Goal: Browse casually: Explore the website without a specific task or goal

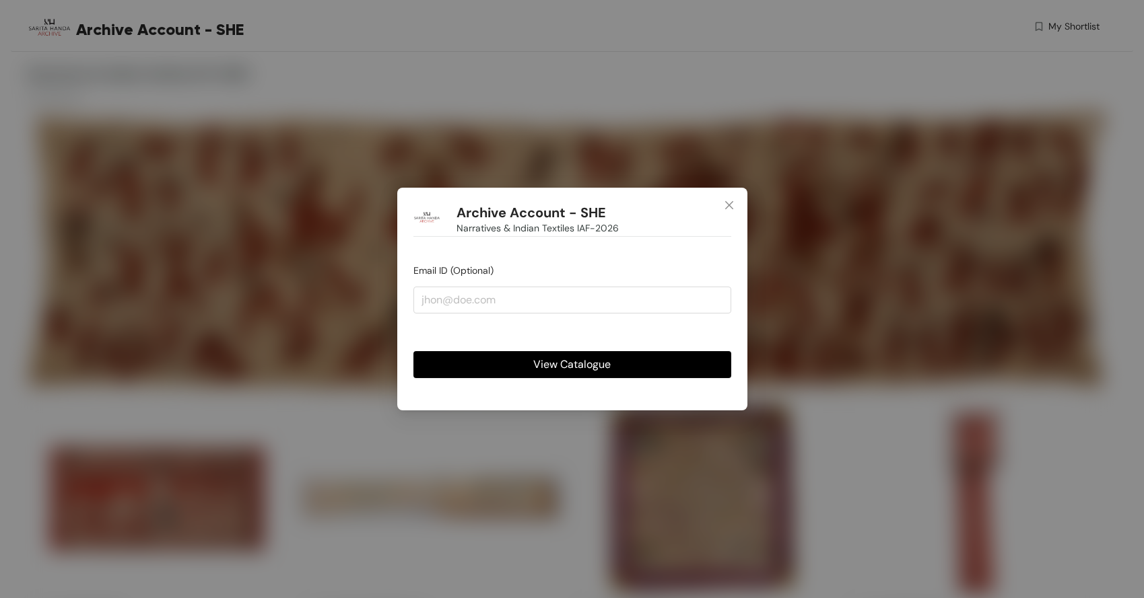
click at [658, 350] on div "View Catalogue" at bounding box center [572, 354] width 318 height 48
click at [654, 365] on button "View Catalogue" at bounding box center [572, 364] width 318 height 27
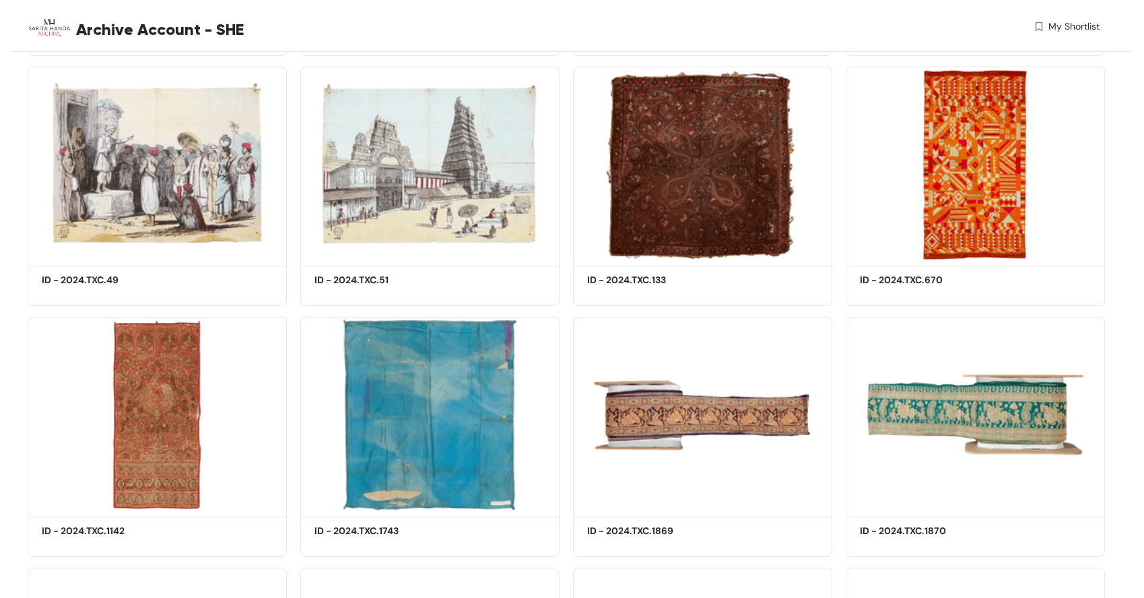
scroll to position [587, 0]
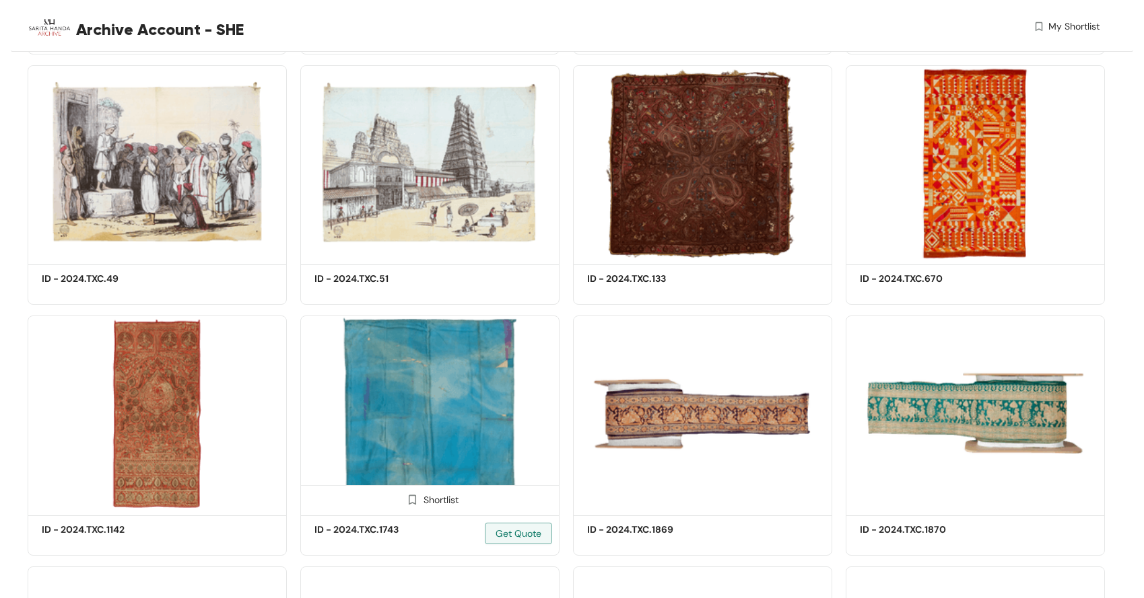
click at [452, 450] on img at bounding box center [429, 414] width 259 height 196
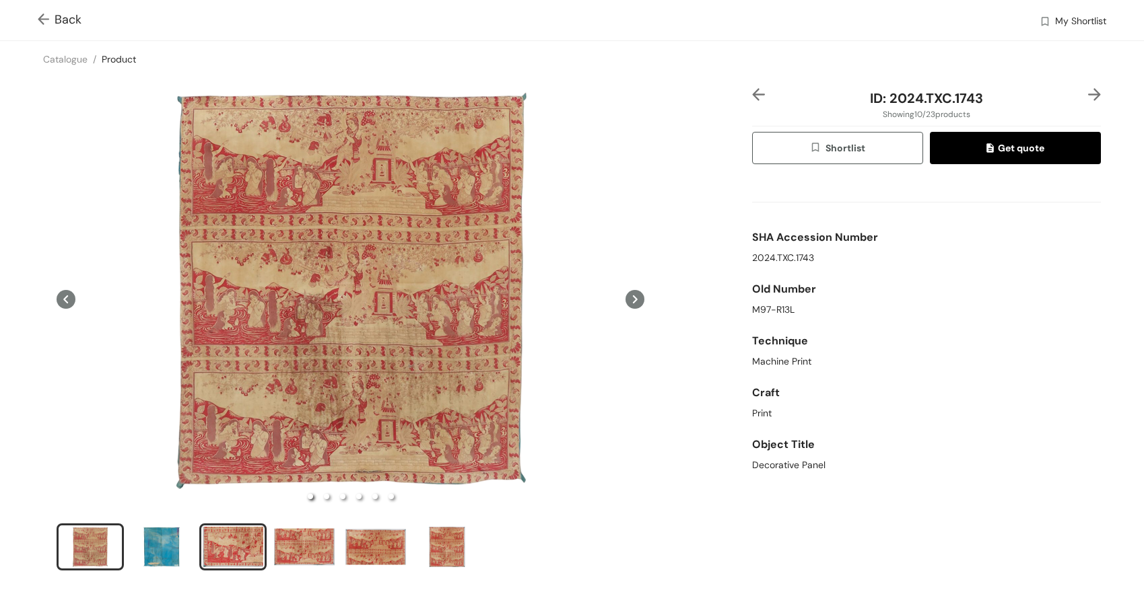
click at [234, 548] on div "slide item 3" at bounding box center [233, 547] width 61 height 40
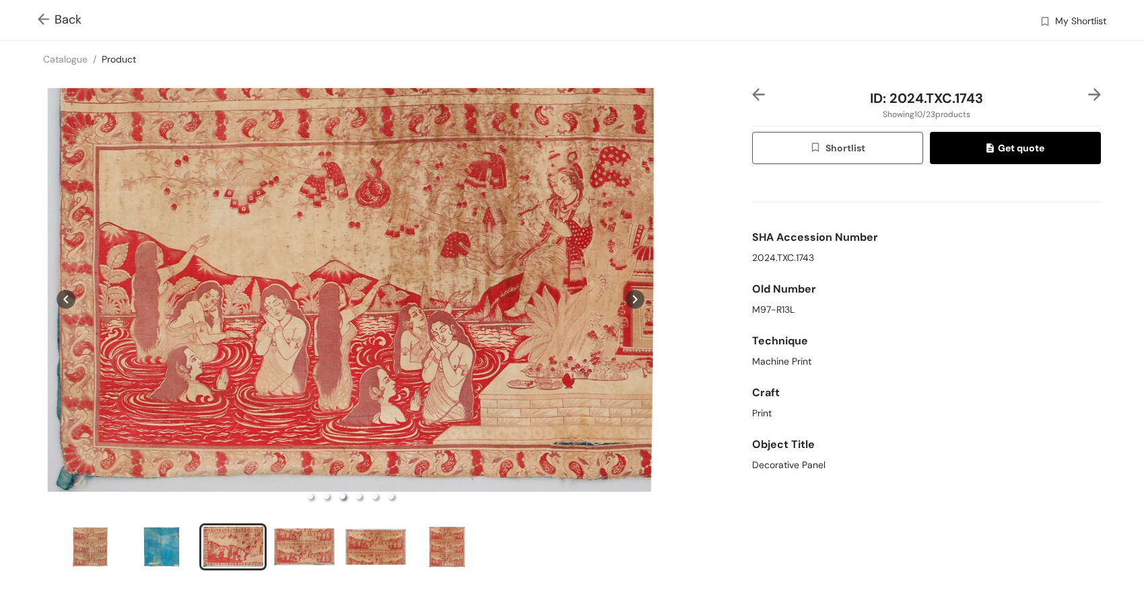
click at [636, 310] on button at bounding box center [634, 299] width 19 height 422
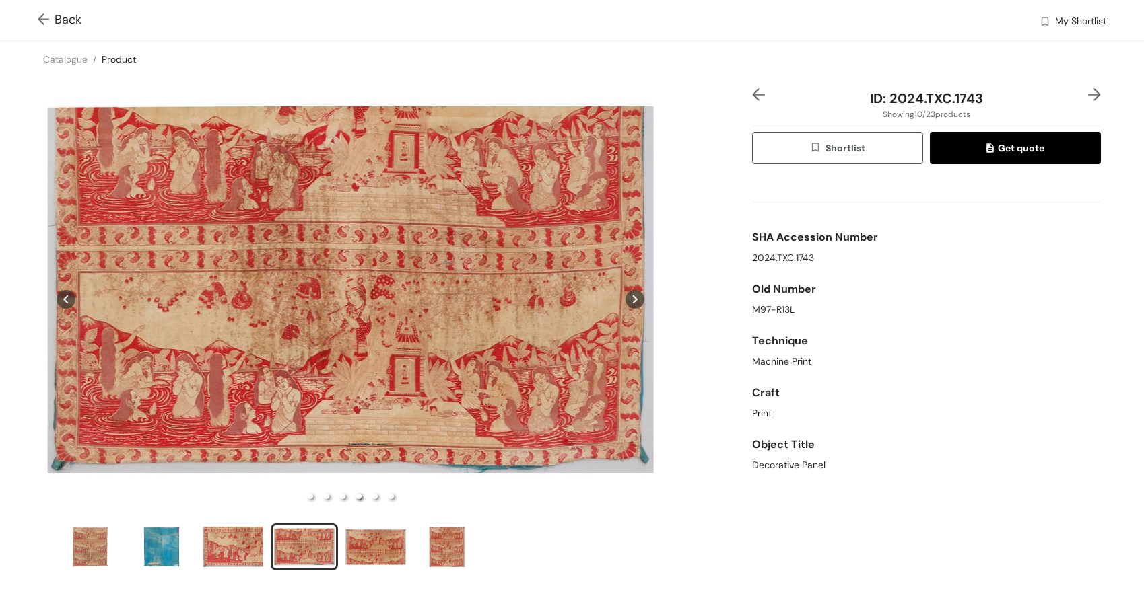
click at [636, 310] on button at bounding box center [634, 299] width 19 height 422
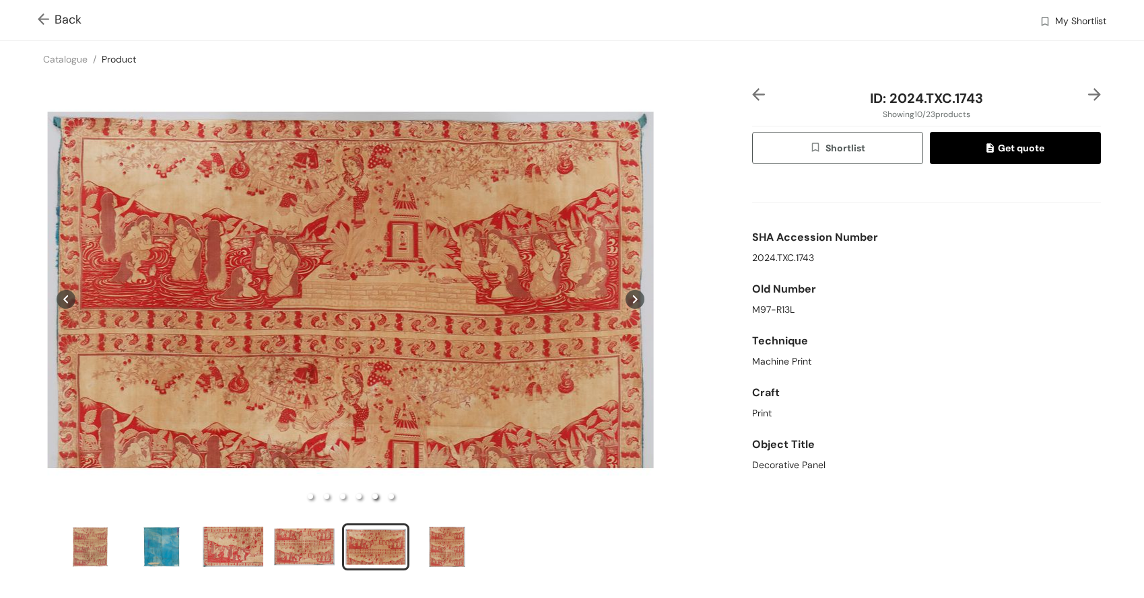
click at [636, 310] on button at bounding box center [634, 299] width 19 height 422
